Goal: Task Accomplishment & Management: Manage account settings

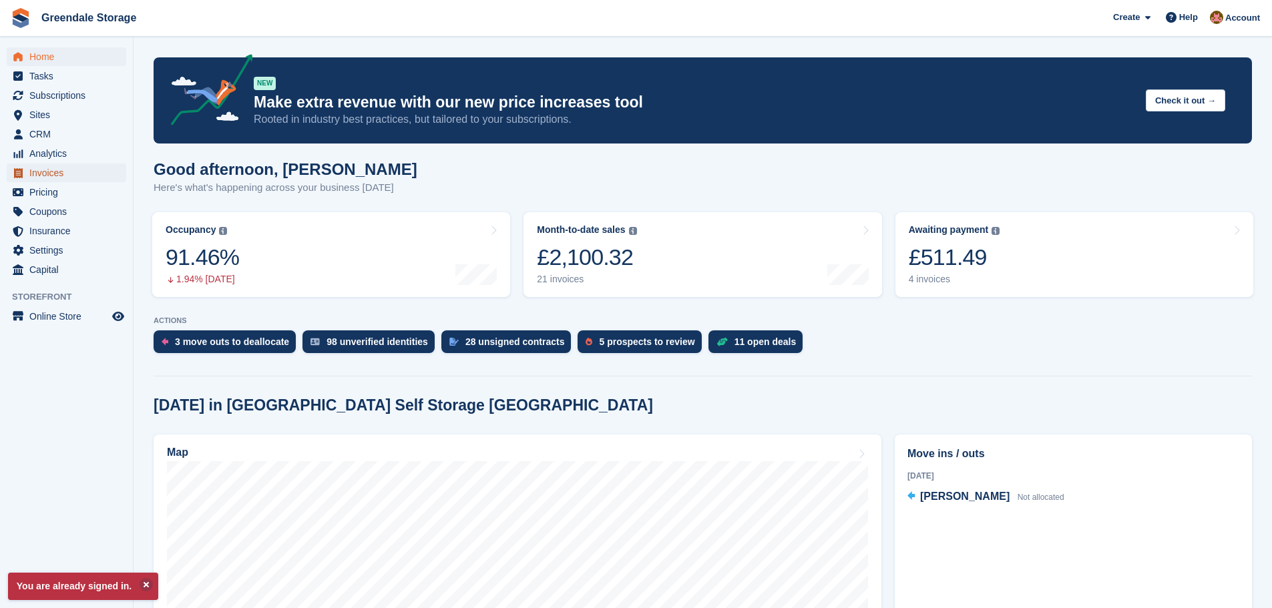
click at [49, 174] on span "Invoices" at bounding box center [69, 173] width 80 height 19
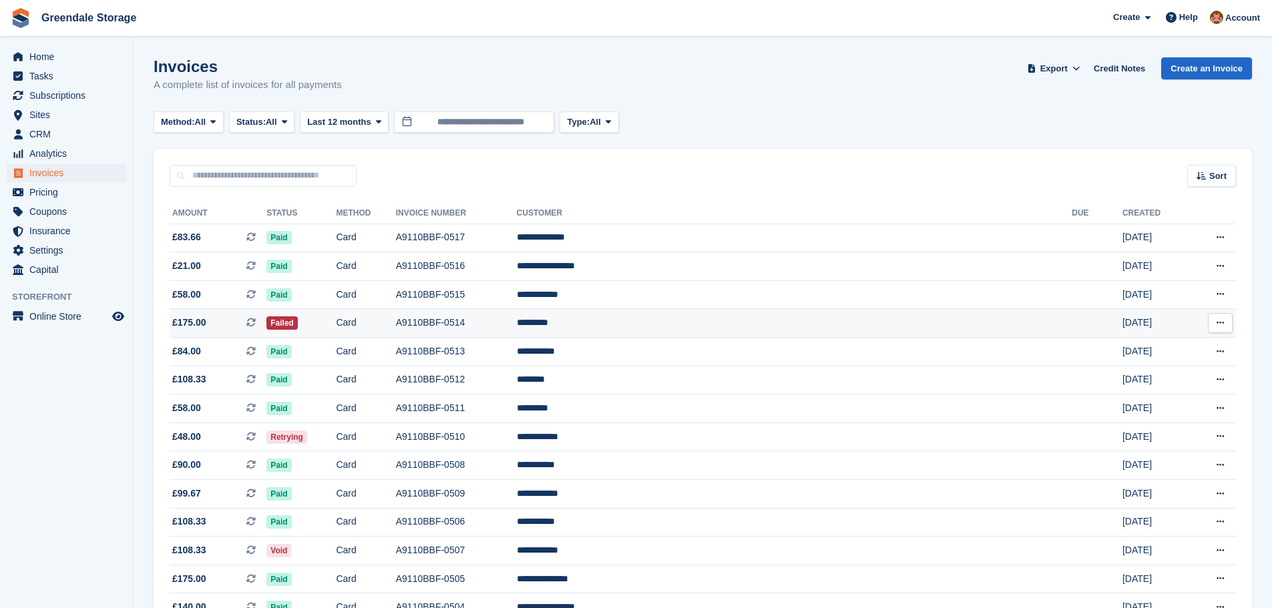
click at [1226, 320] on button at bounding box center [1220, 323] width 25 height 20
click at [395, 321] on td "Card" at bounding box center [365, 323] width 59 height 29
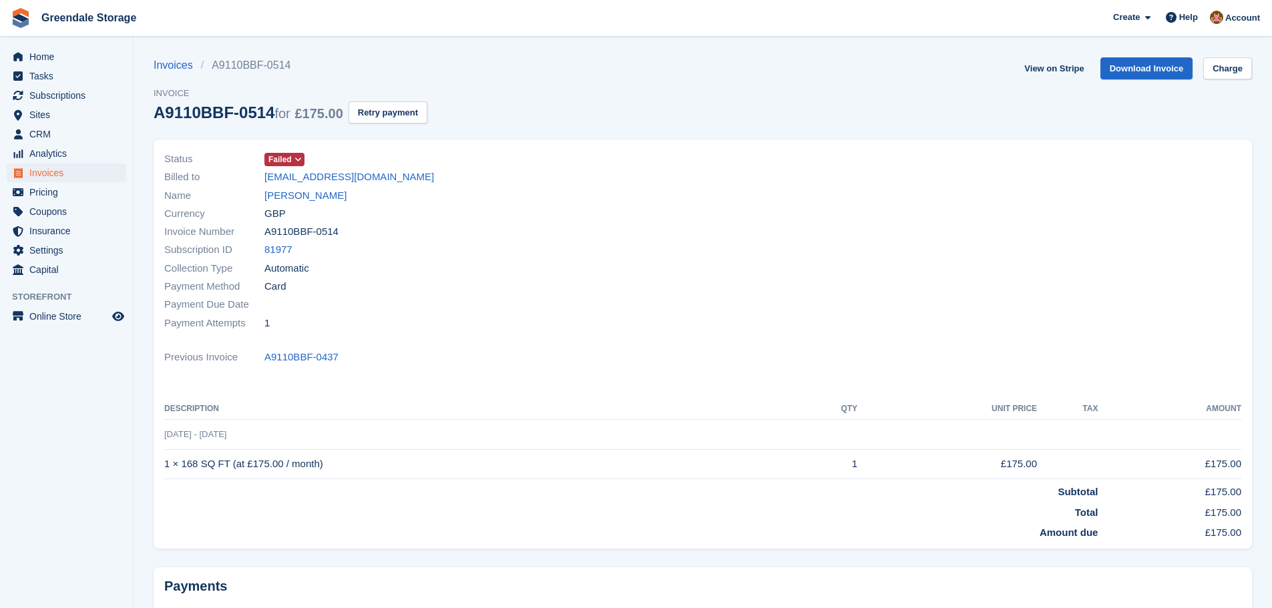
click at [300, 158] on icon at bounding box center [297, 160] width 7 height 8
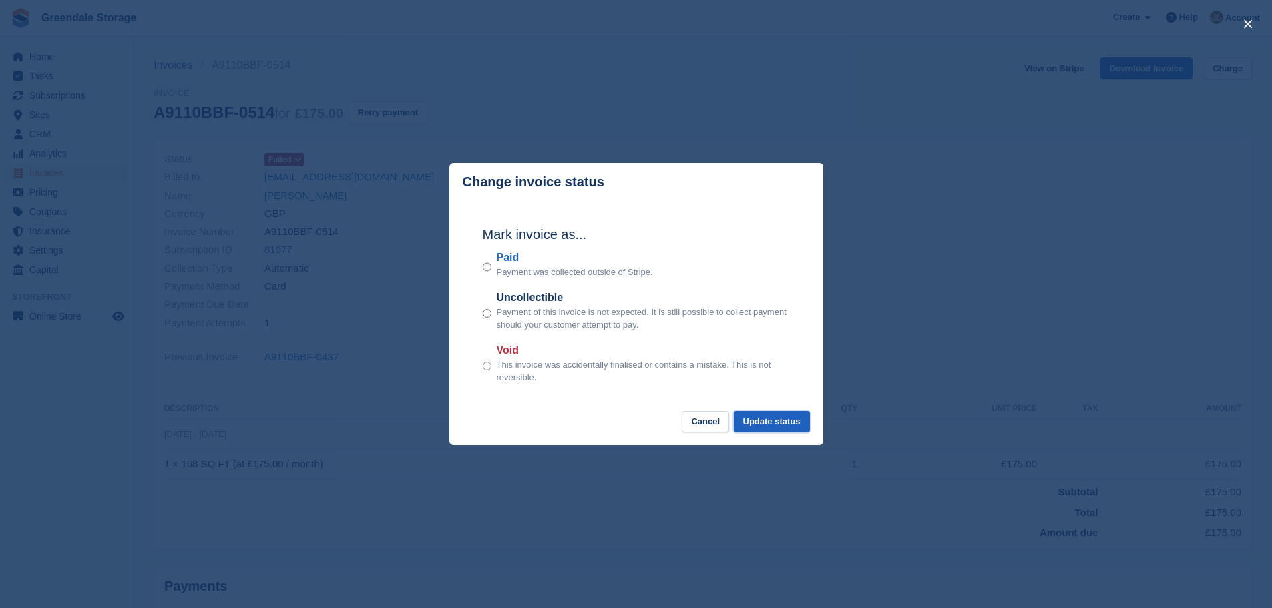
click at [777, 425] on button "Update status" at bounding box center [772, 422] width 76 height 22
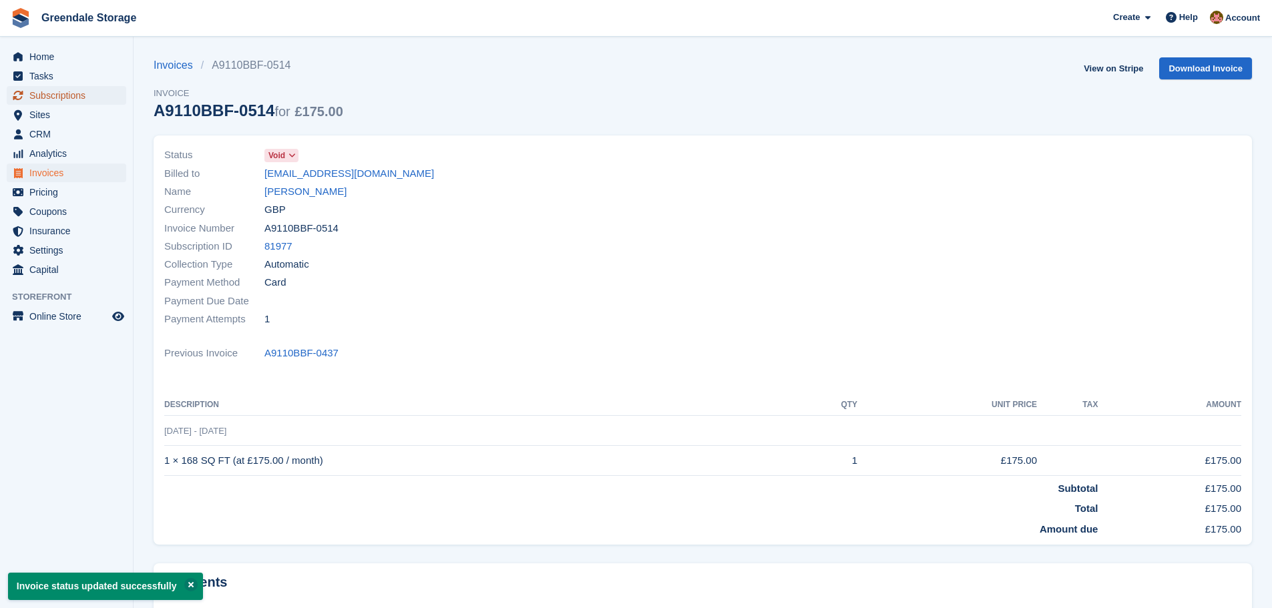
click at [72, 94] on span "Subscriptions" at bounding box center [69, 95] width 80 height 19
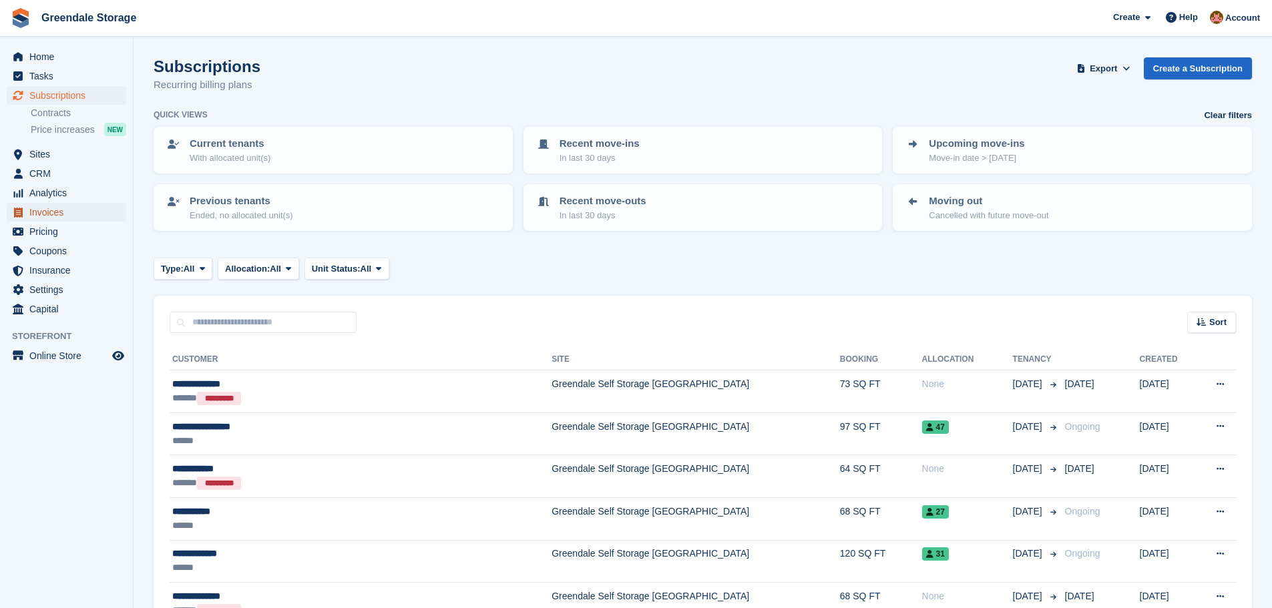
click at [47, 214] on span "Invoices" at bounding box center [69, 212] width 80 height 19
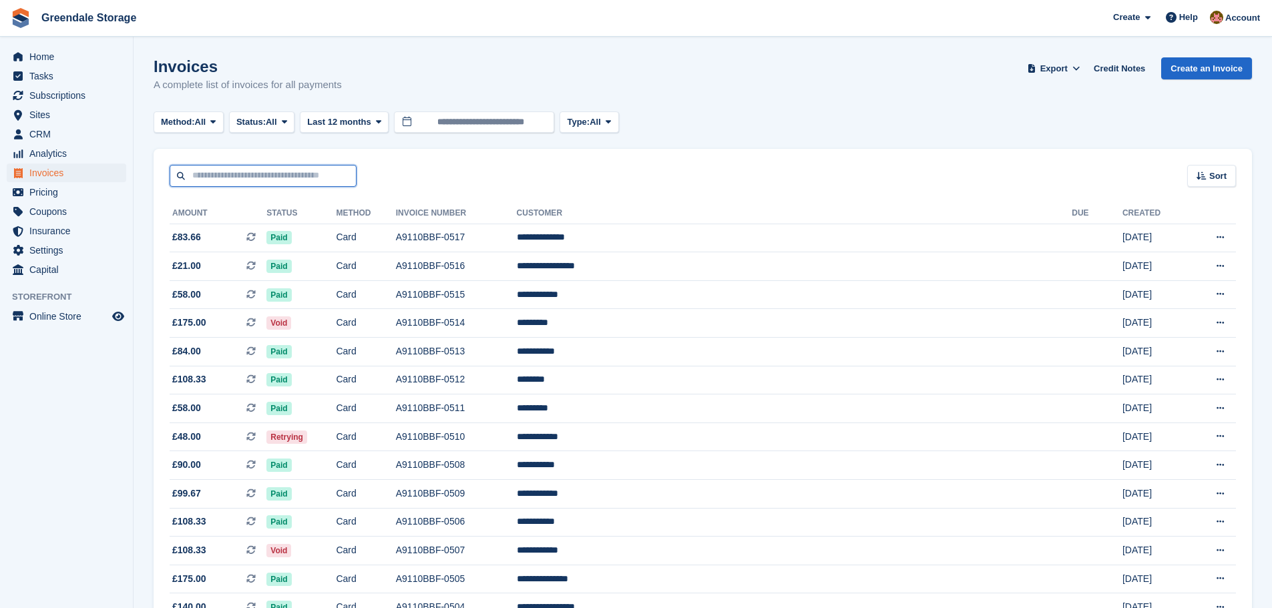
click at [273, 180] on input "text" at bounding box center [263, 176] width 187 height 22
type input "*****"
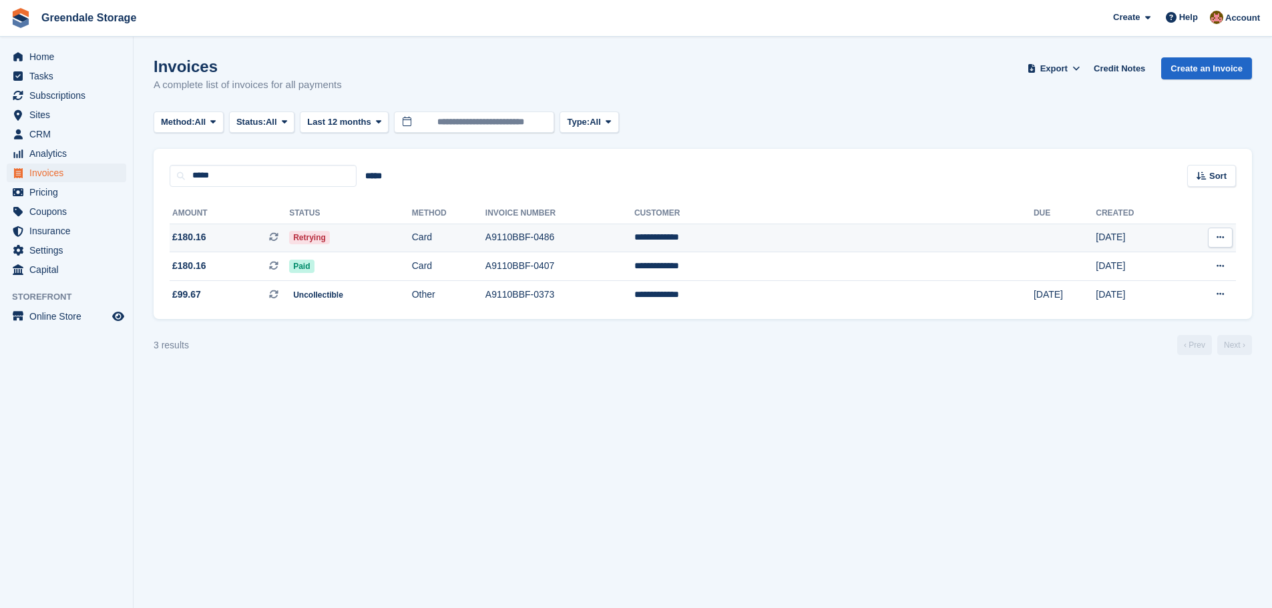
click at [485, 235] on td "Card" at bounding box center [448, 238] width 73 height 29
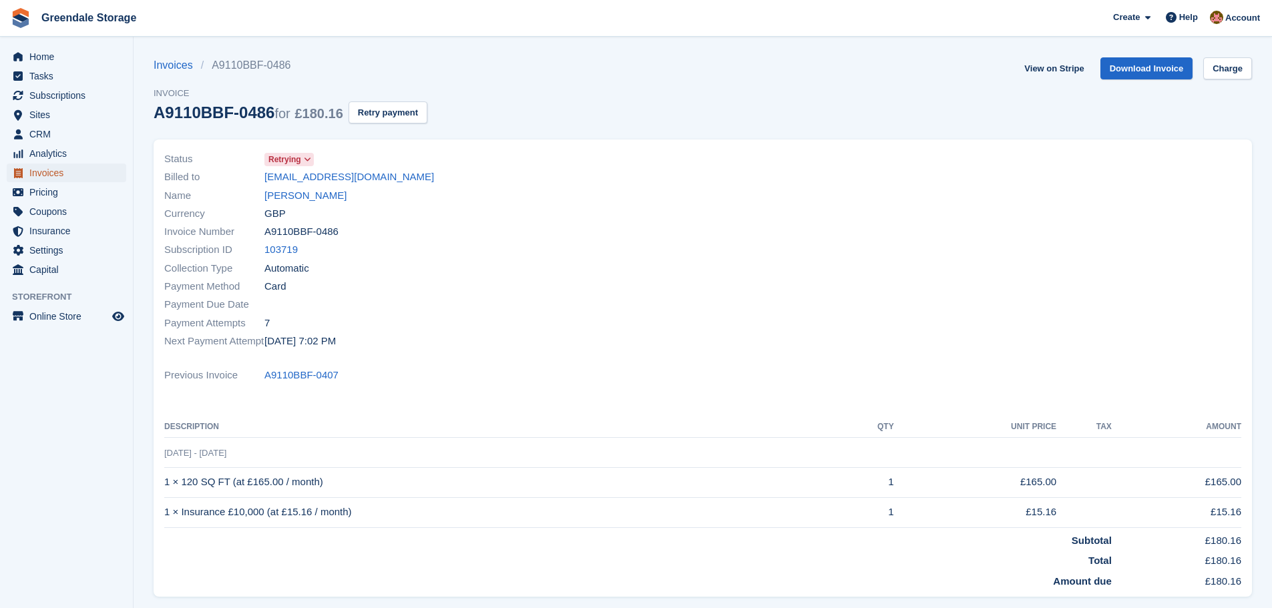
click at [48, 174] on span "Invoices" at bounding box center [69, 173] width 80 height 19
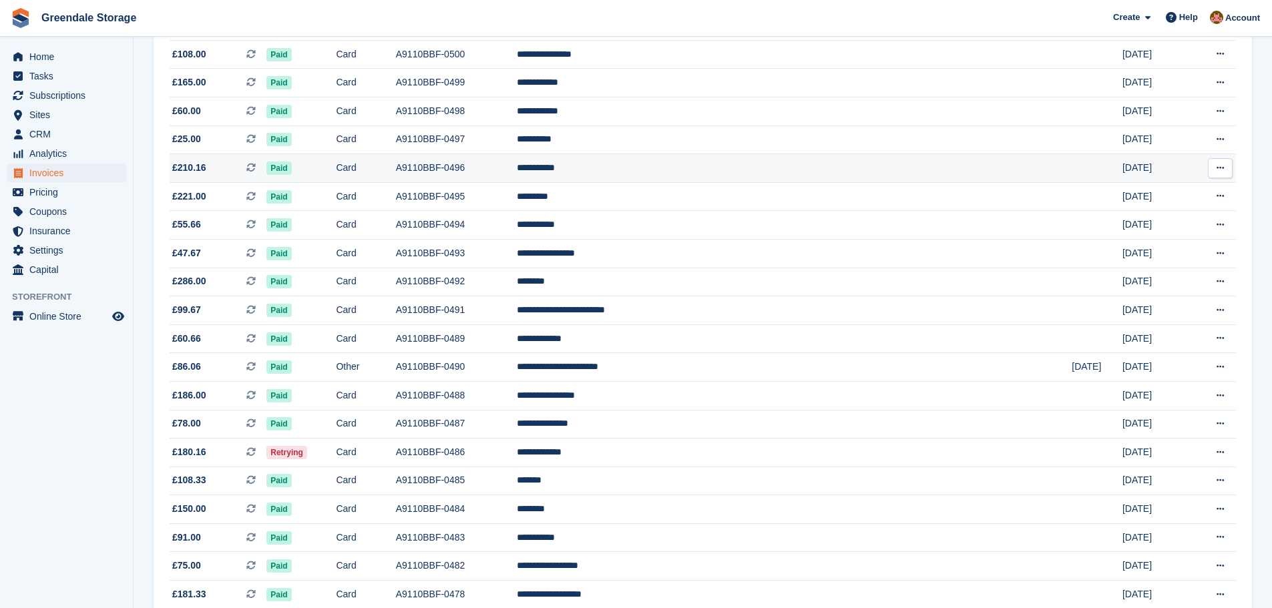
scroll to position [668, 0]
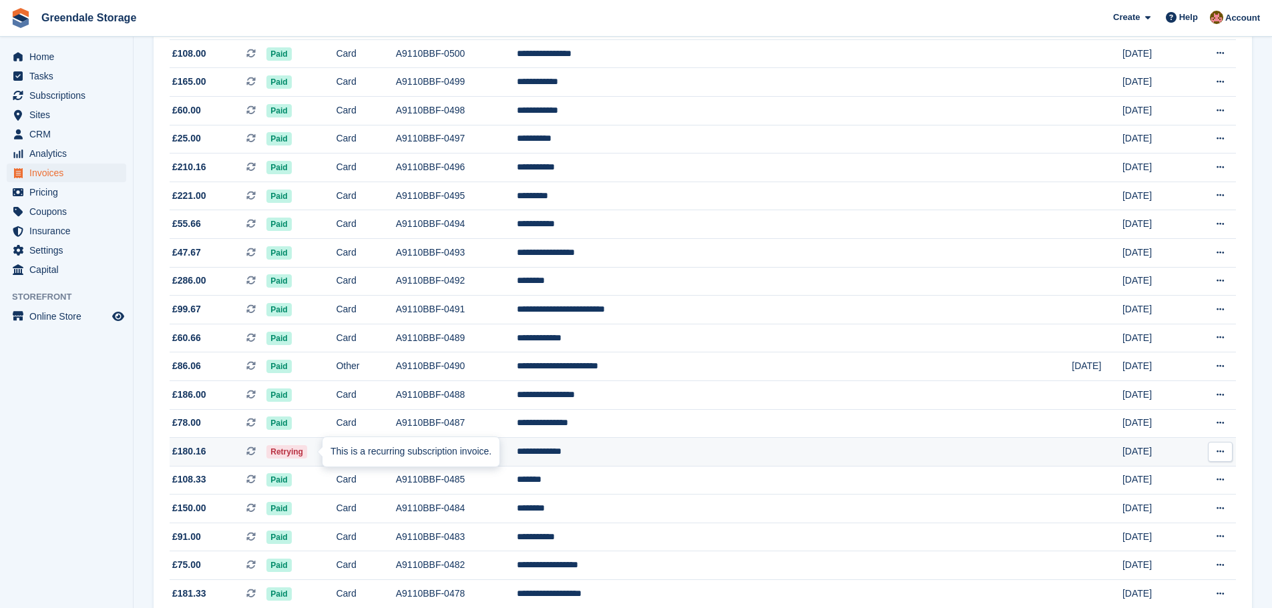
click at [388, 452] on div "This is a recurring subscription invoice." at bounding box center [410, 451] width 177 height 29
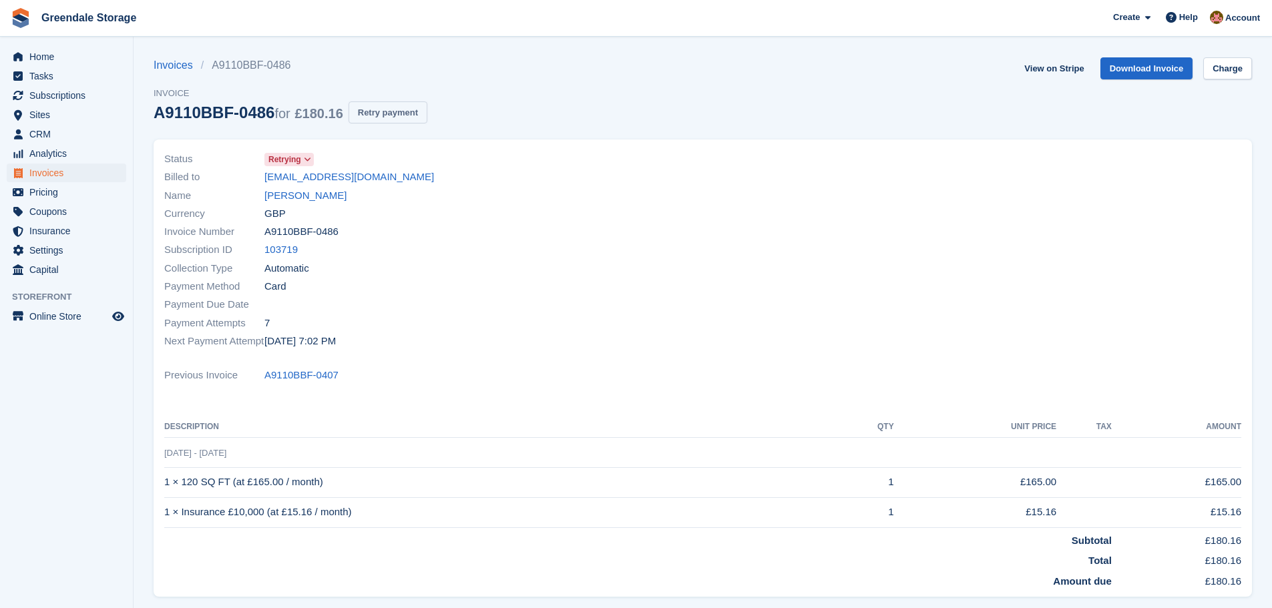
click at [392, 116] on button "Retry payment" at bounding box center [387, 112] width 79 height 22
click at [41, 56] on span "Home" at bounding box center [69, 56] width 80 height 19
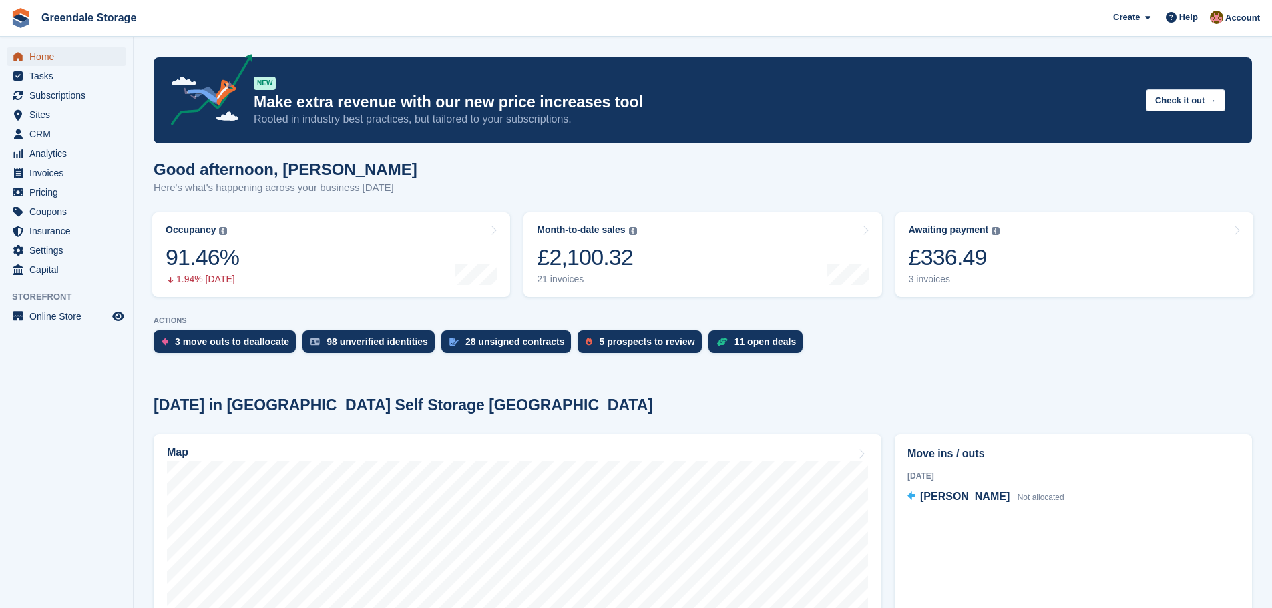
click at [41, 57] on span "Home" at bounding box center [69, 56] width 80 height 19
